Goal: Information Seeking & Learning: Learn about a topic

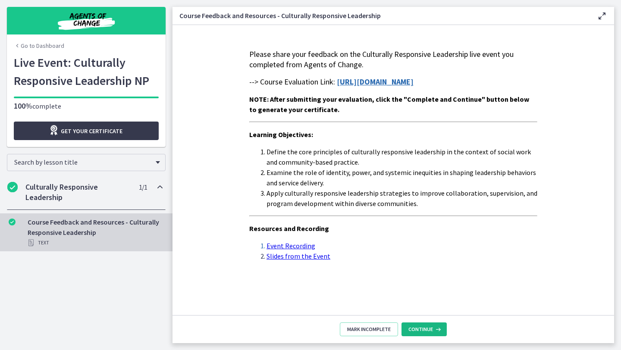
click at [408, 332] on button "Continue" at bounding box center [423, 330] width 45 height 14
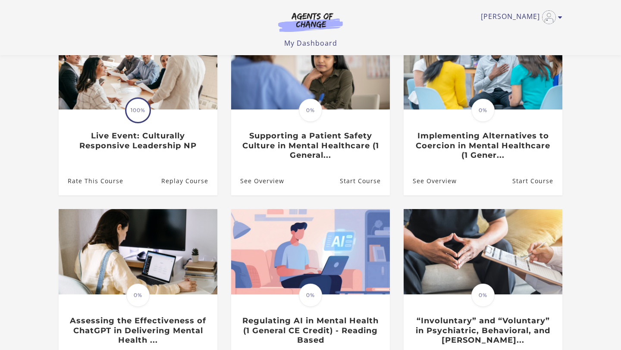
scroll to position [114, 0]
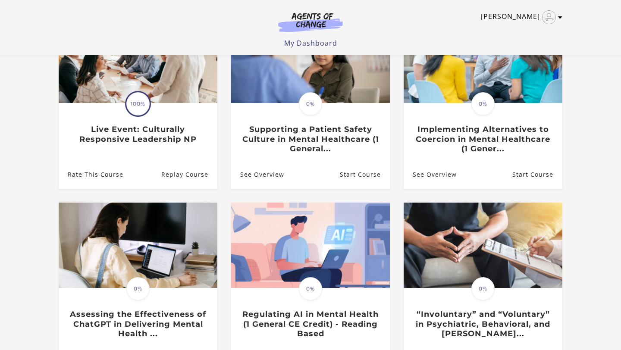
click at [533, 15] on link "[PERSON_NAME]" at bounding box center [519, 17] width 77 height 14
click at [518, 32] on link "My Account" at bounding box center [527, 31] width 76 height 15
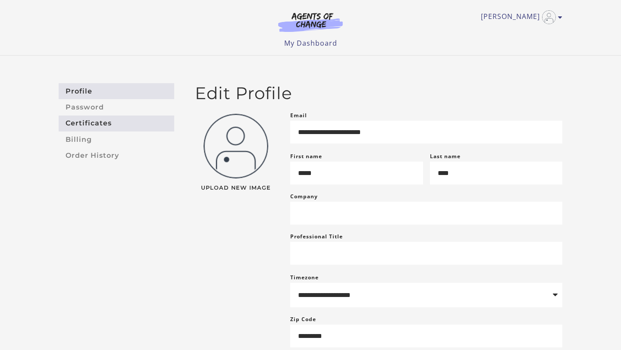
click at [91, 119] on link "Certificates" at bounding box center [117, 124] width 116 height 16
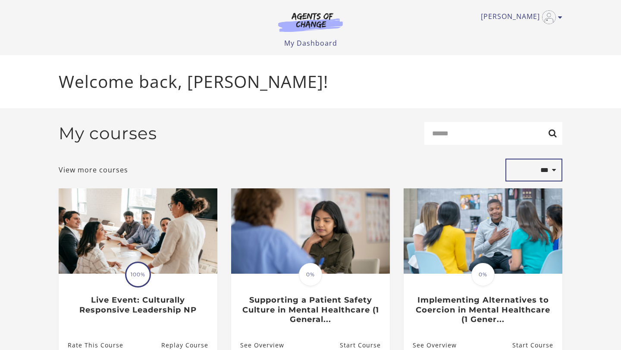
click at [545, 170] on select "**********" at bounding box center [533, 170] width 57 height 23
click at [301, 42] on link "My Dashboard" at bounding box center [310, 42] width 53 height 9
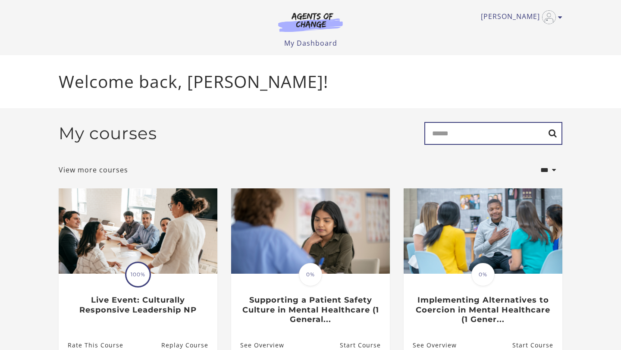
click at [485, 134] on input "Search" at bounding box center [493, 133] width 138 height 23
type input "****"
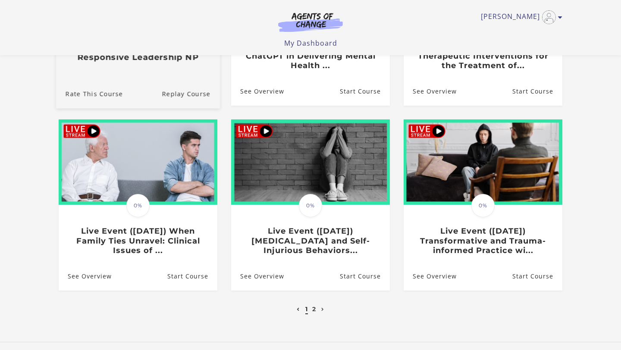
scroll to position [219, 0]
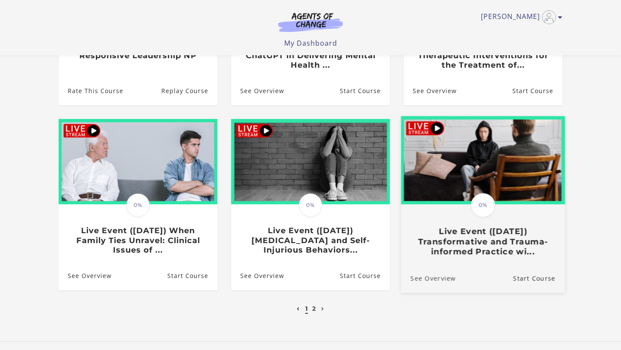
click at [452, 279] on link "See Overview" at bounding box center [428, 278] width 55 height 29
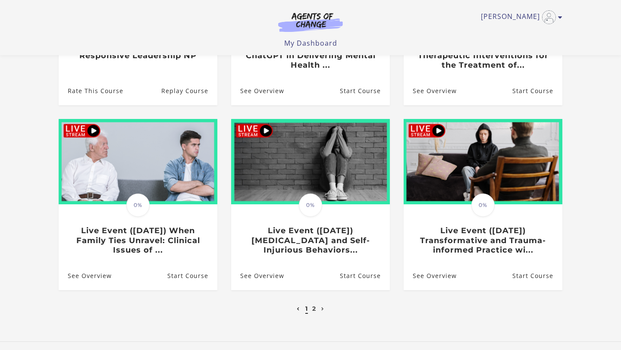
scroll to position [219, 0]
click at [314, 313] on link "2" at bounding box center [314, 309] width 4 height 8
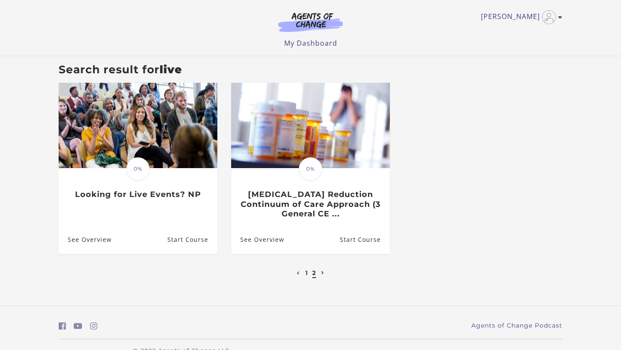
scroll to position [91, 0]
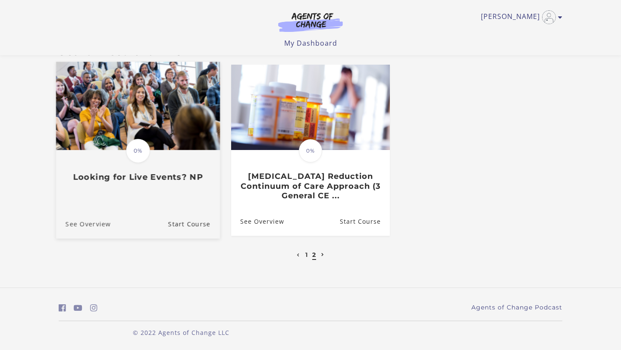
click at [71, 224] on link "See Overview" at bounding box center [83, 224] width 55 height 29
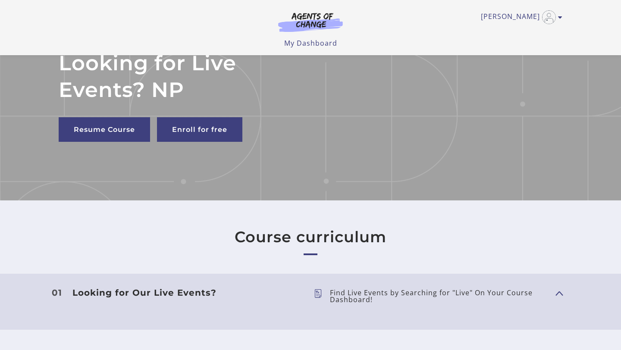
scroll to position [35, 0]
click at [193, 124] on link "Enroll for free" at bounding box center [199, 130] width 85 height 25
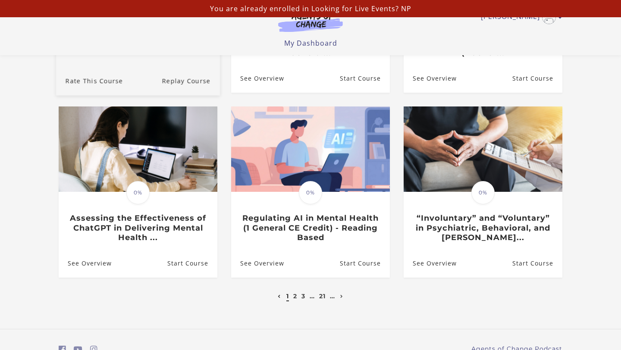
scroll to position [214, 0]
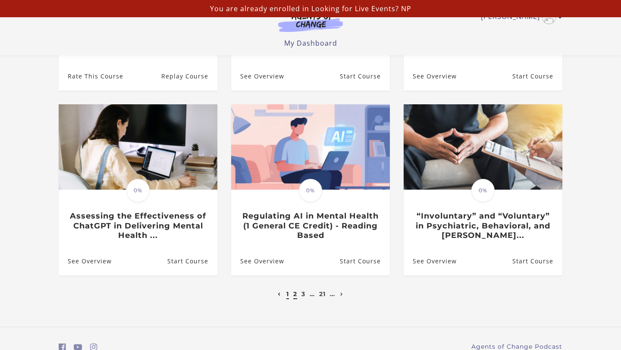
click at [296, 295] on link "2" at bounding box center [295, 294] width 4 height 8
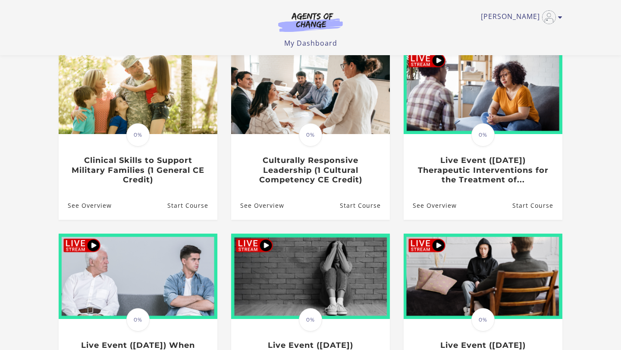
scroll to position [85, 0]
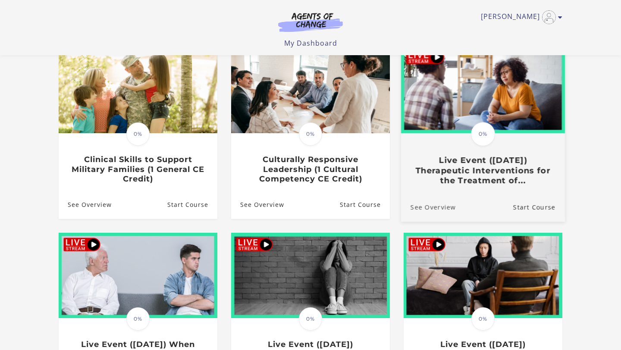
click at [432, 208] on link "See Overview" at bounding box center [428, 207] width 55 height 29
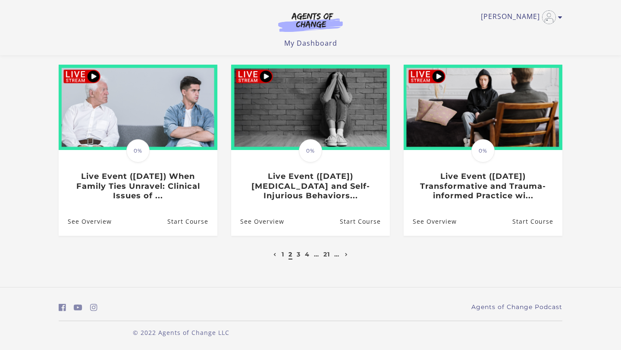
scroll to position [255, 0]
click at [297, 255] on link "3" at bounding box center [299, 255] width 4 height 8
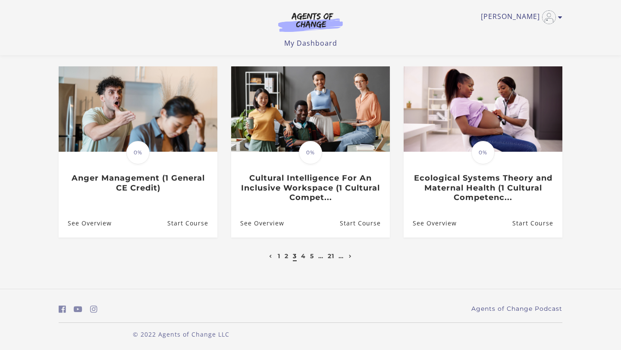
scroll to position [255, 0]
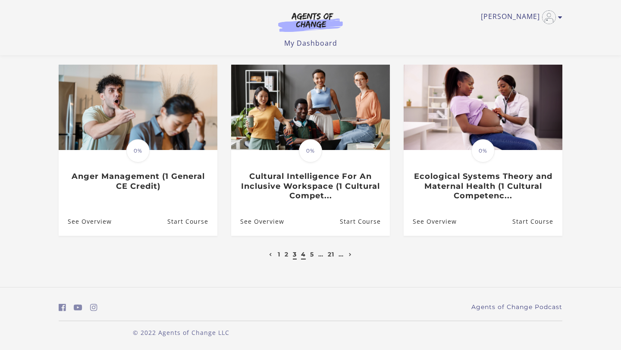
click at [302, 256] on link "4" at bounding box center [303, 255] width 5 height 8
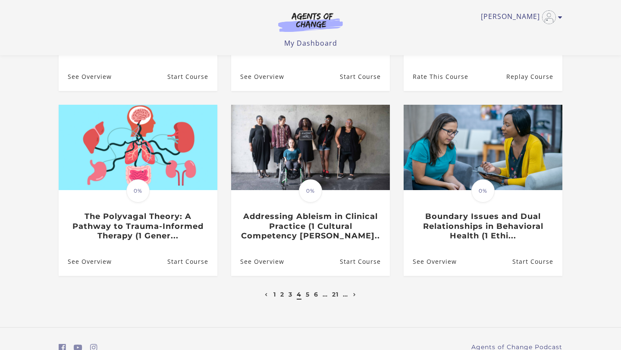
scroll to position [219, 0]
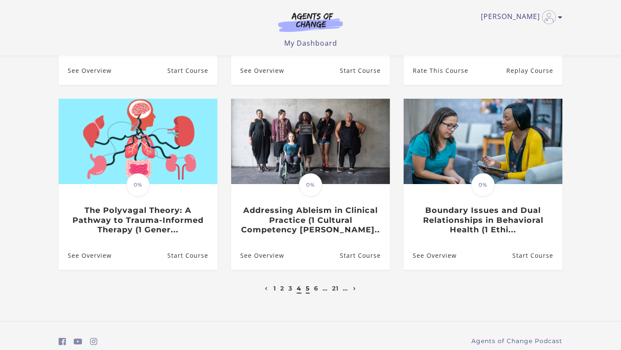
click at [307, 291] on link "5" at bounding box center [308, 289] width 4 height 8
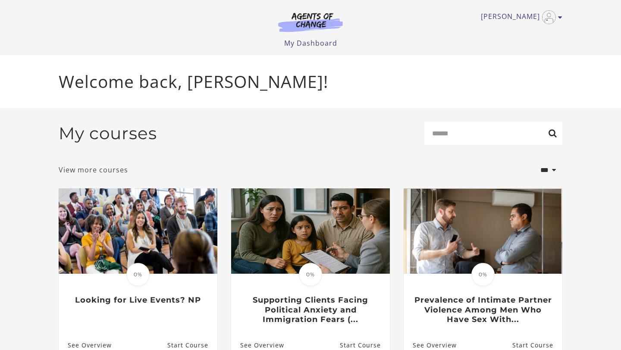
click at [115, 173] on link "View more courses" at bounding box center [93, 170] width 69 height 10
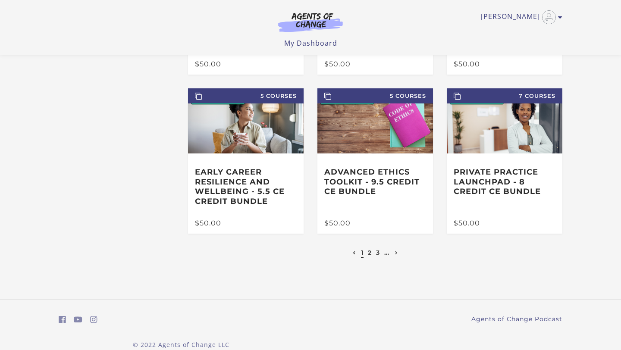
scroll to position [182, 0]
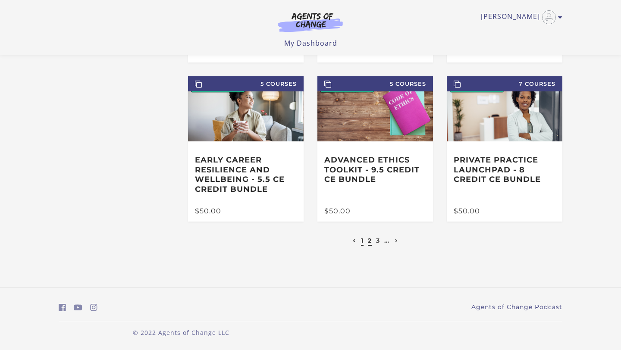
click at [369, 242] on link "2" at bounding box center [370, 241] width 4 height 8
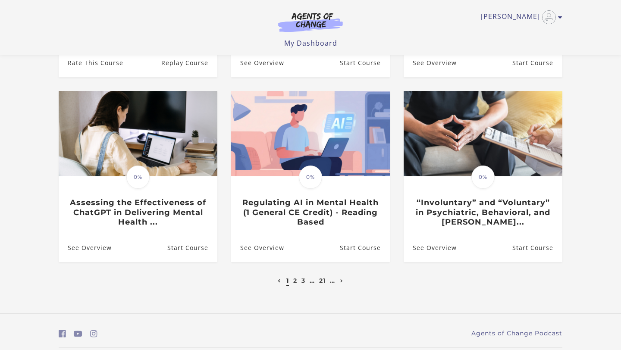
scroll to position [232, 0]
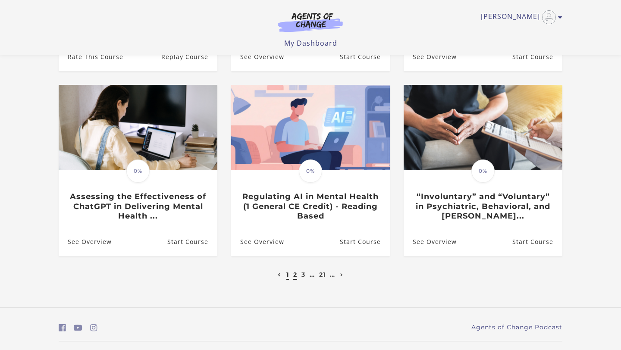
click at [294, 279] on link "2" at bounding box center [295, 275] width 4 height 8
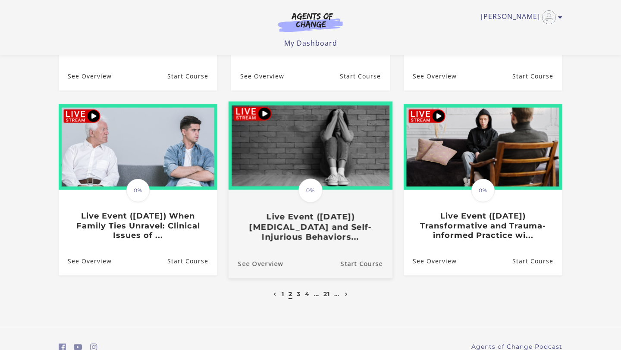
scroll to position [255, 0]
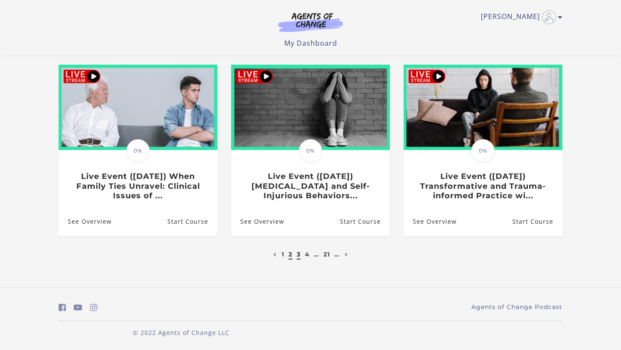
click at [297, 254] on link "3" at bounding box center [299, 255] width 4 height 8
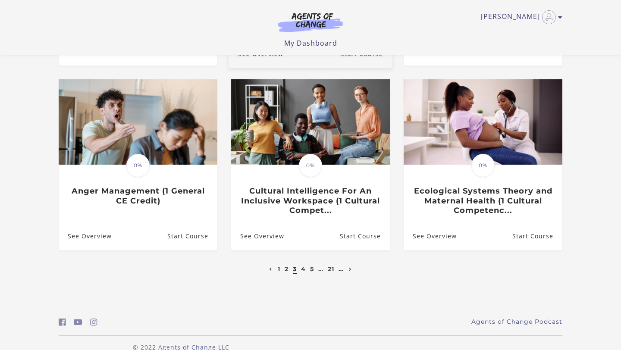
scroll to position [255, 0]
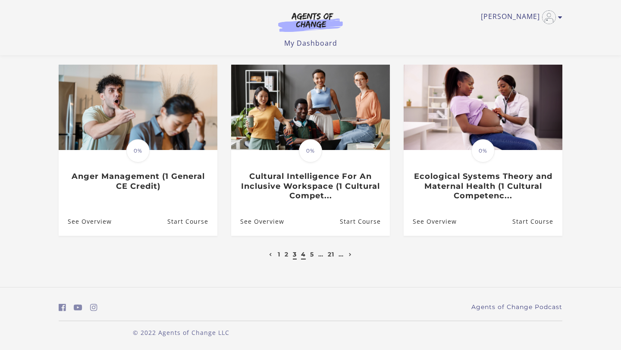
click at [302, 254] on link "4" at bounding box center [303, 255] width 5 height 8
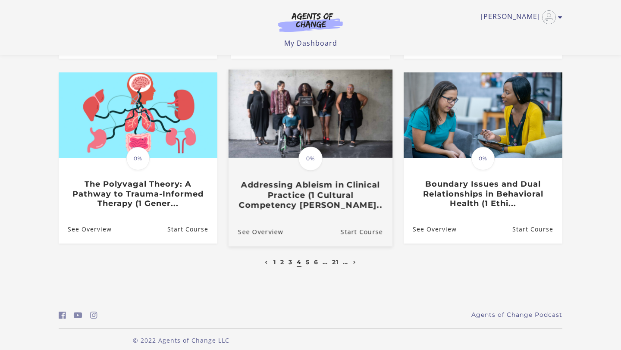
scroll to position [247, 0]
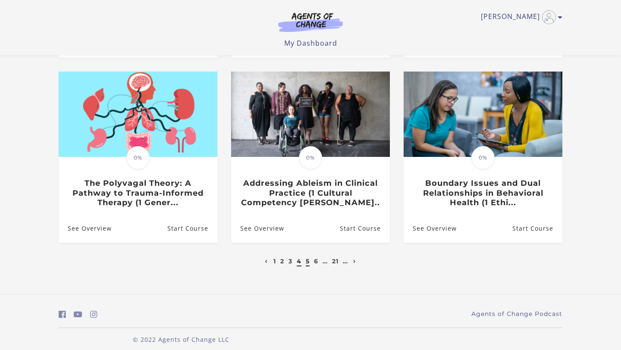
click at [307, 265] on link "5" at bounding box center [308, 261] width 4 height 8
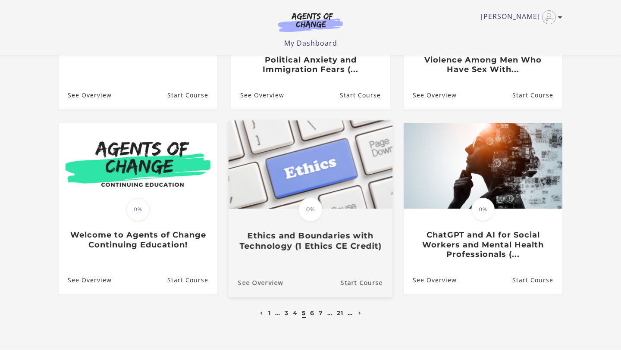
scroll to position [255, 0]
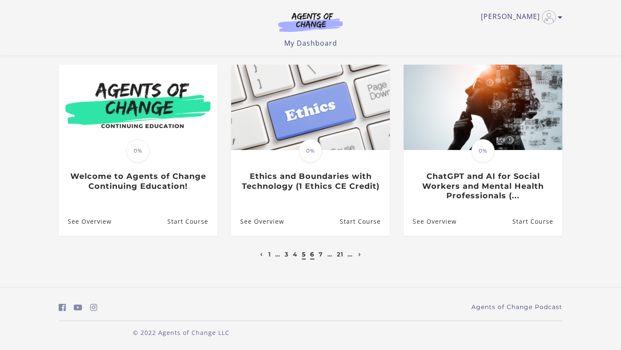
click at [312, 255] on link "6" at bounding box center [312, 255] width 4 height 8
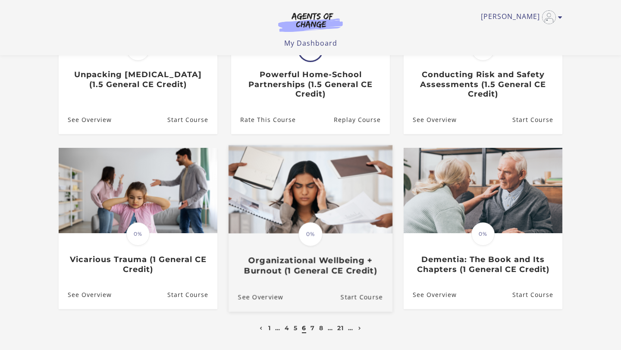
scroll to position [246, 0]
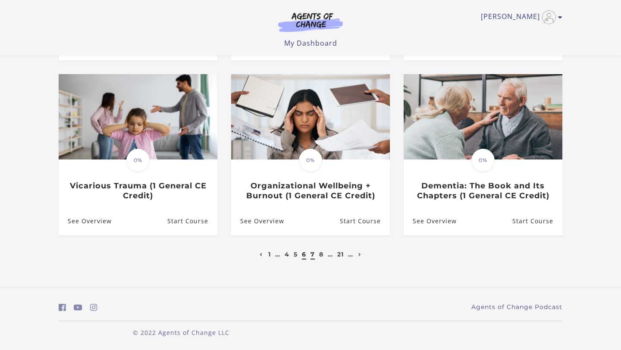
click at [313, 255] on link "7" at bounding box center [312, 255] width 4 height 8
